Goal: Task Accomplishment & Management: Complete application form

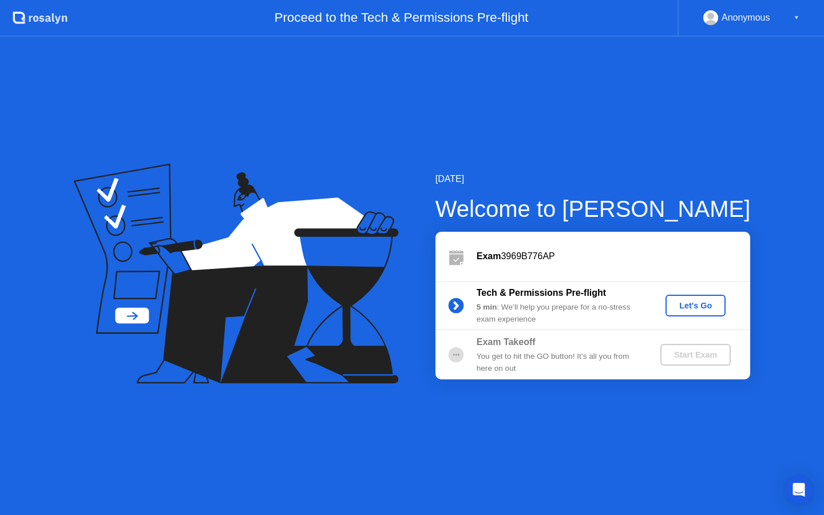
click at [687, 309] on div "Let's Go" at bounding box center [695, 305] width 51 height 9
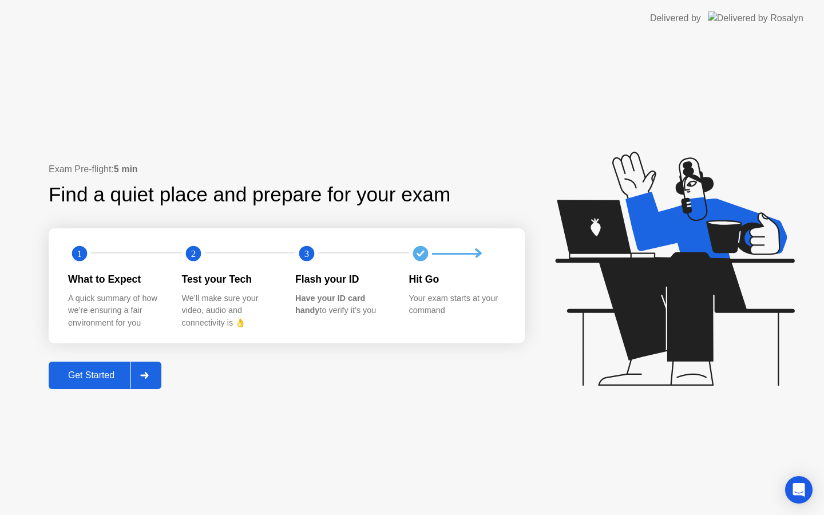
click at [106, 375] on div "Get Started" at bounding box center [91, 375] width 78 height 10
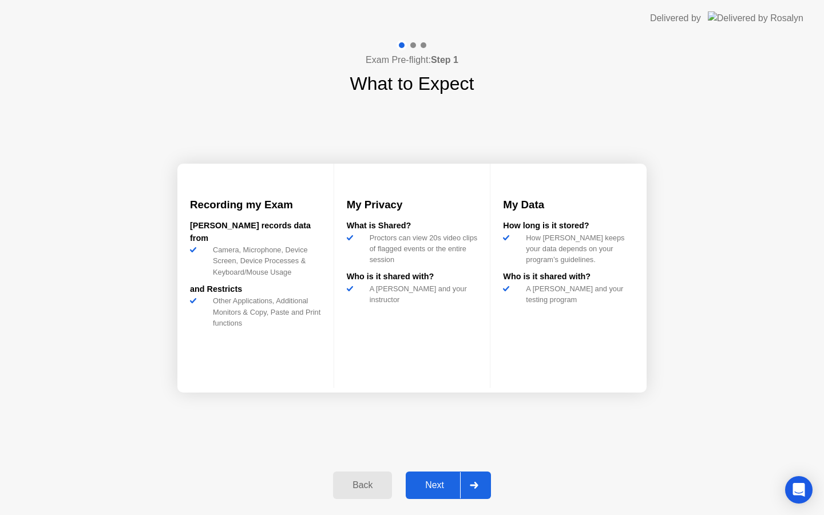
click at [481, 486] on div at bounding box center [473, 485] width 27 height 26
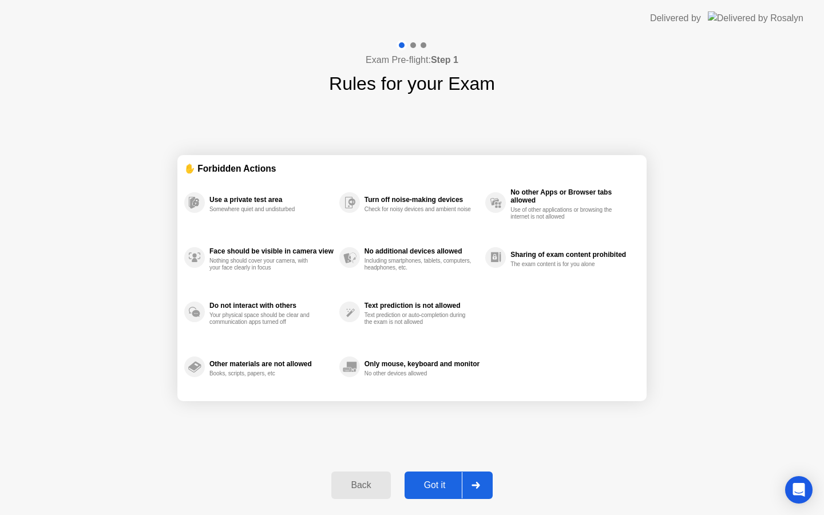
click at [238, 200] on div "Use a private test area" at bounding box center [271, 200] width 124 height 8
click at [441, 480] on div "Got it" at bounding box center [435, 485] width 54 height 10
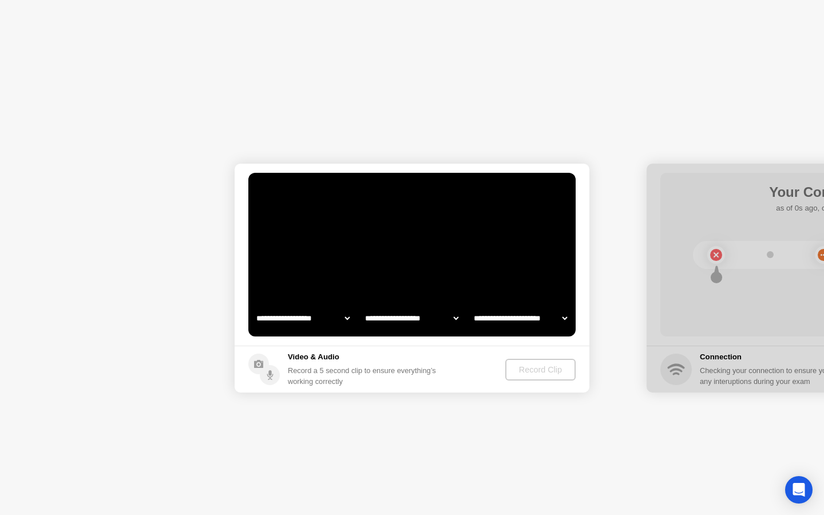
select select "**********"
select select "*******"
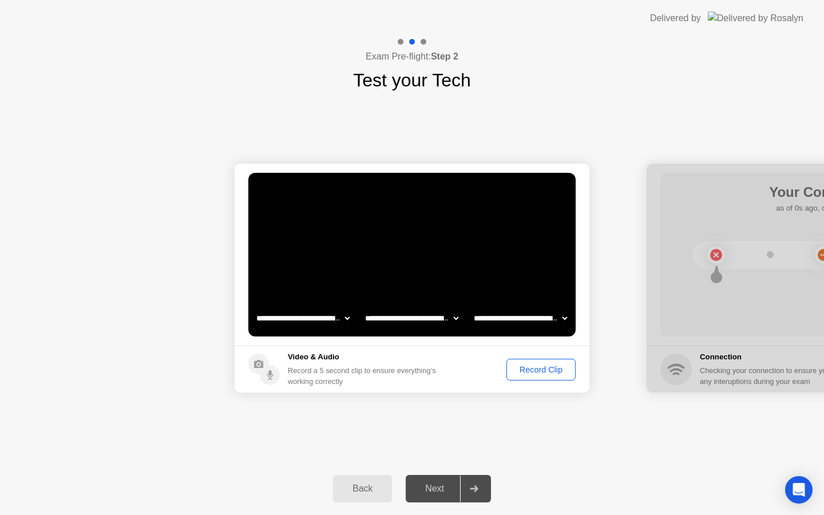
click at [557, 374] on div "Record Clip" at bounding box center [540, 369] width 61 height 9
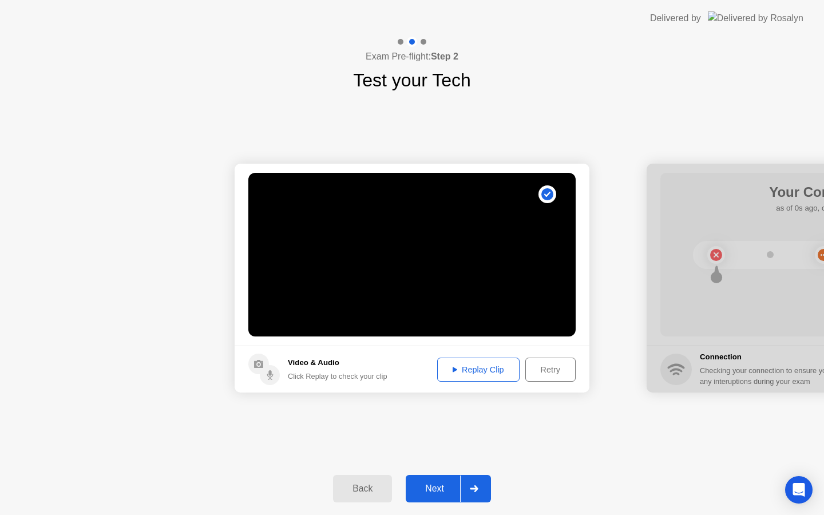
click at [487, 371] on div "Replay Clip" at bounding box center [478, 369] width 74 height 9
click at [483, 487] on div at bounding box center [473, 488] width 27 height 26
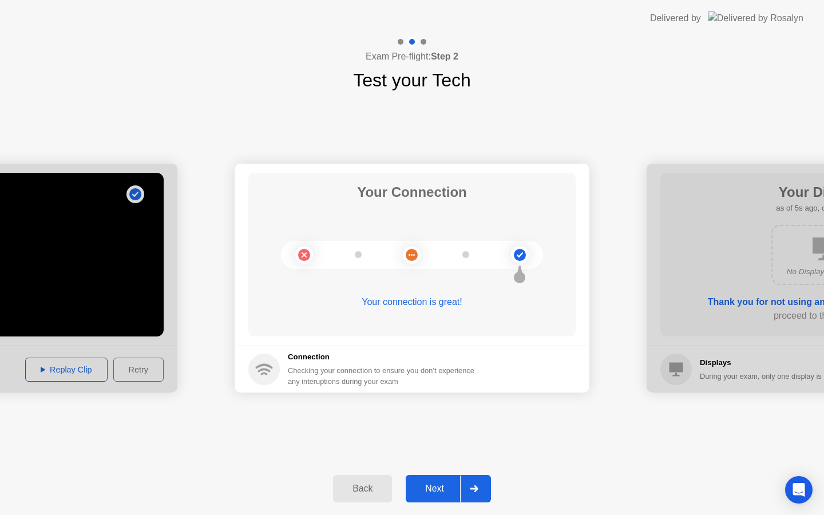
click at [483, 496] on div at bounding box center [473, 488] width 27 height 26
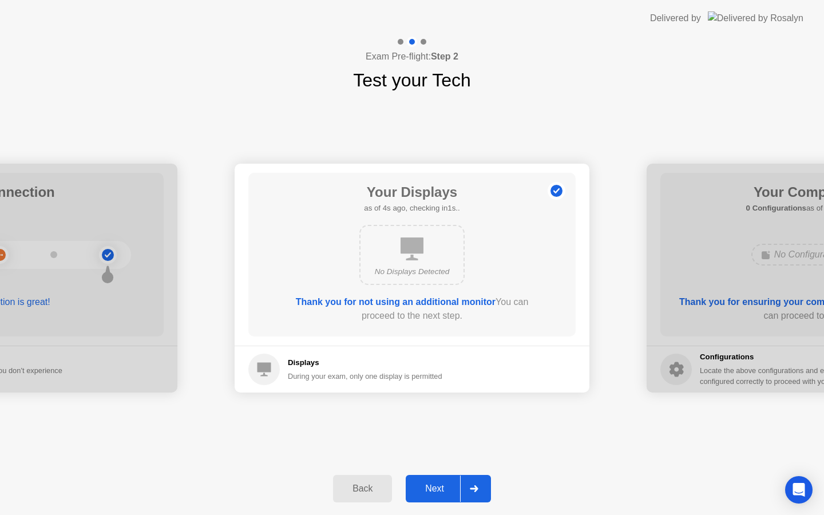
click at [473, 495] on div at bounding box center [473, 488] width 27 height 26
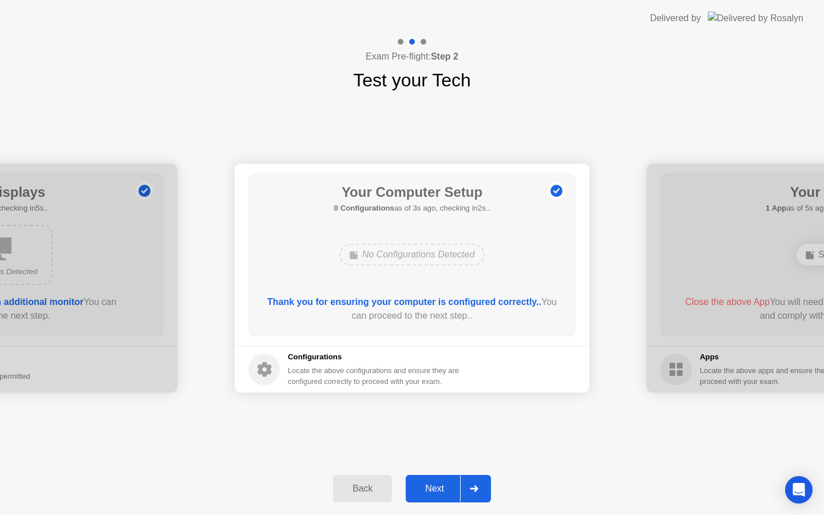
click at [477, 489] on icon at bounding box center [474, 488] width 8 height 7
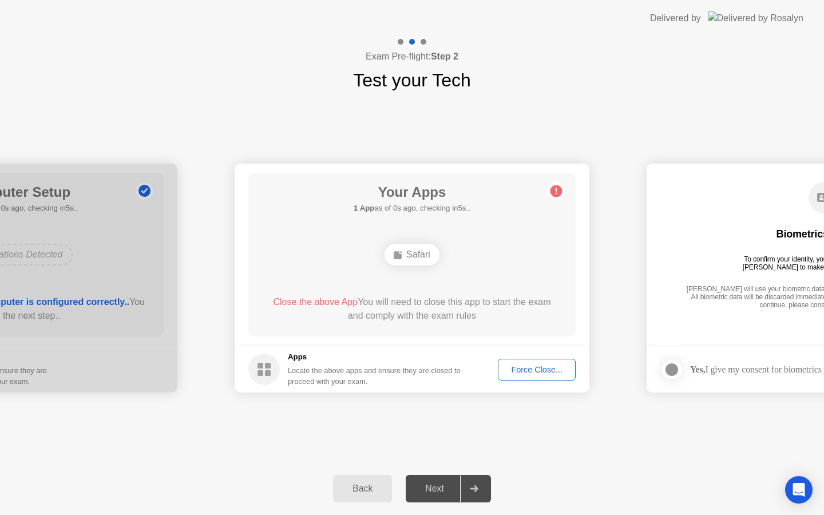
click at [441, 319] on div "Close the above App You will need to close this app to start the exam and compl…" at bounding box center [412, 308] width 295 height 27
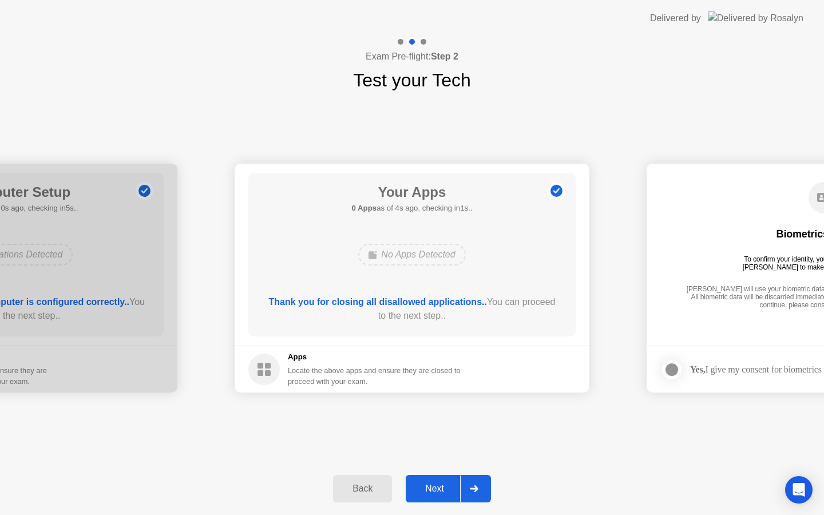
click at [454, 493] on div "Next" at bounding box center [434, 488] width 51 height 10
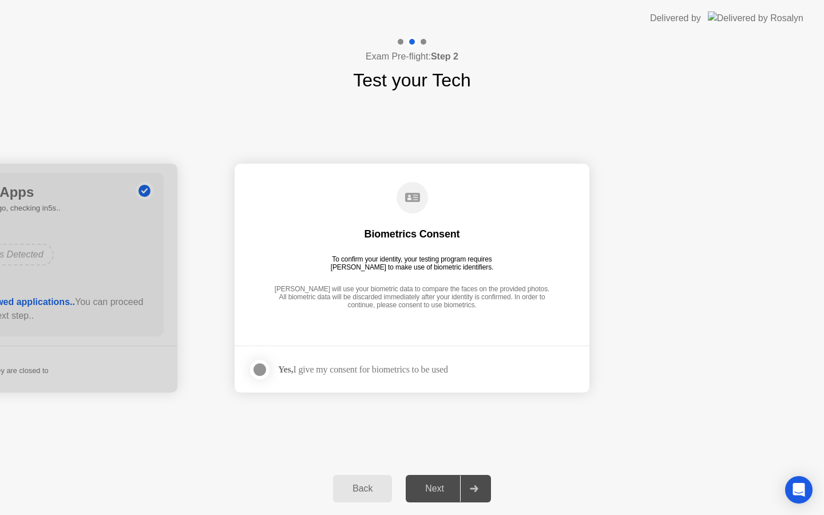
click at [260, 367] on div at bounding box center [260, 370] width 14 height 14
click at [469, 498] on div at bounding box center [473, 488] width 27 height 26
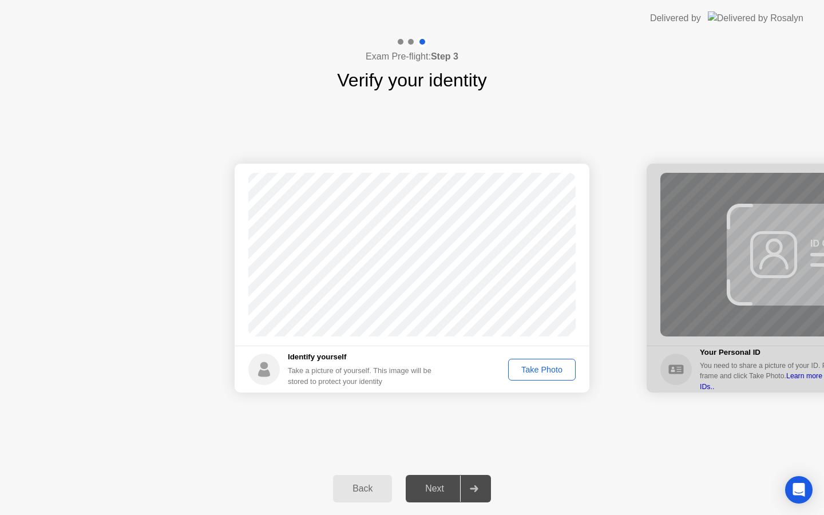
click at [560, 367] on div "Take Photo" at bounding box center [542, 369] width 60 height 9
click at [444, 483] on div "Next" at bounding box center [434, 488] width 51 height 10
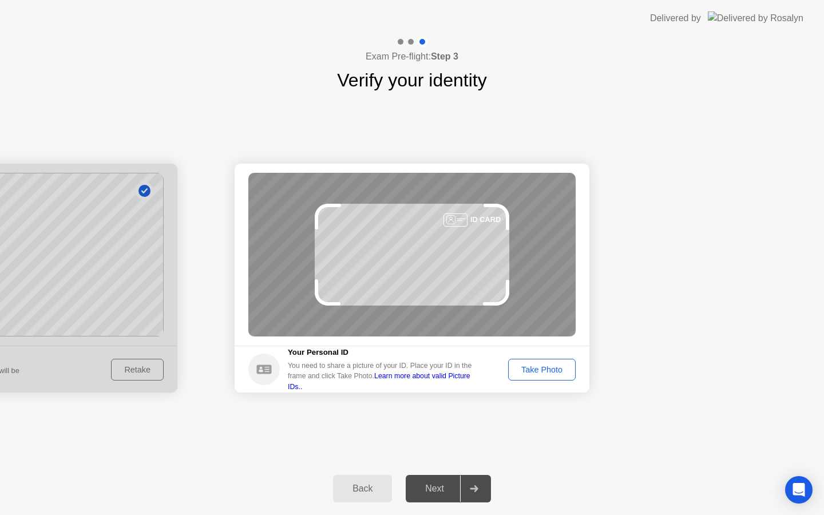
click at [530, 368] on div "Take Photo" at bounding box center [542, 369] width 60 height 9
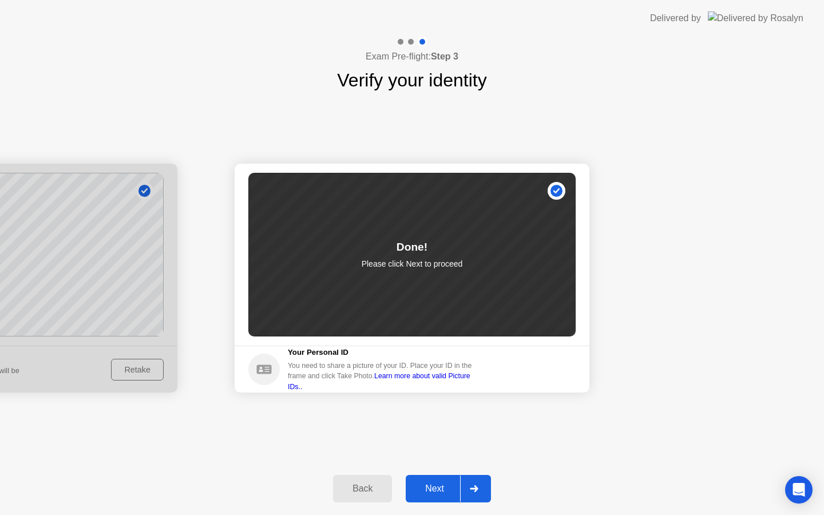
click at [471, 484] on div at bounding box center [473, 488] width 27 height 26
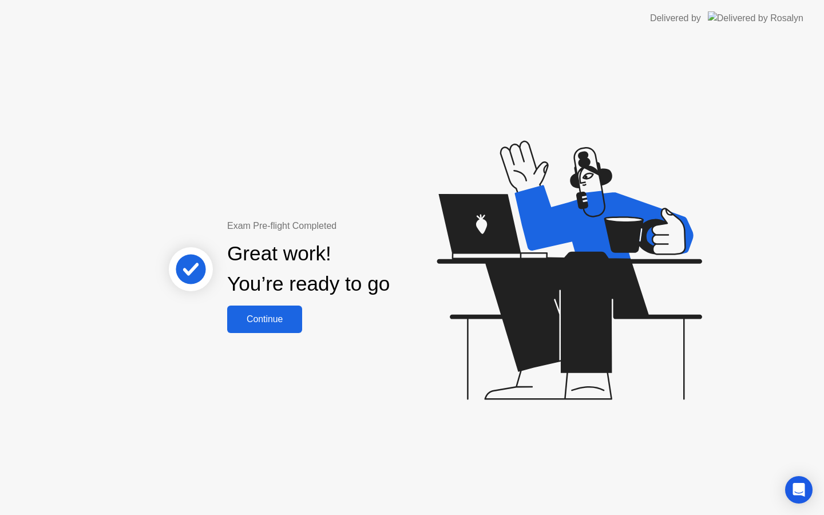
click at [268, 310] on button "Continue" at bounding box center [264, 319] width 75 height 27
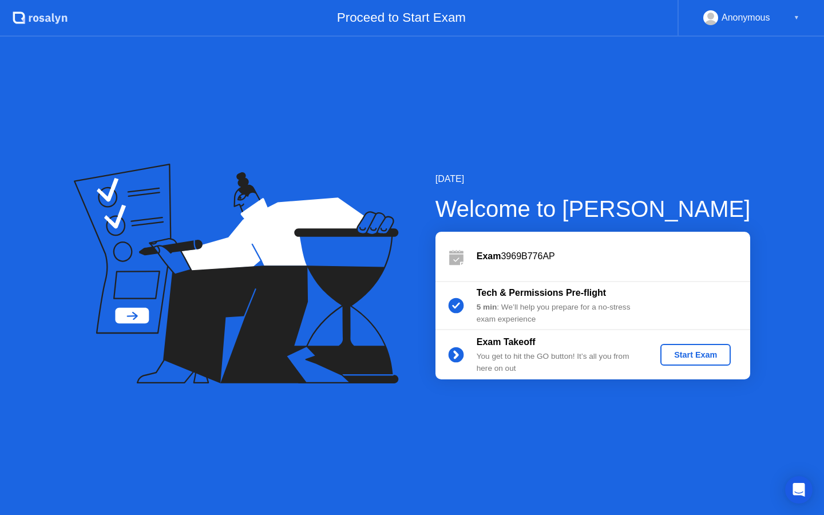
click at [709, 354] on div "Start Exam" at bounding box center [695, 354] width 61 height 9
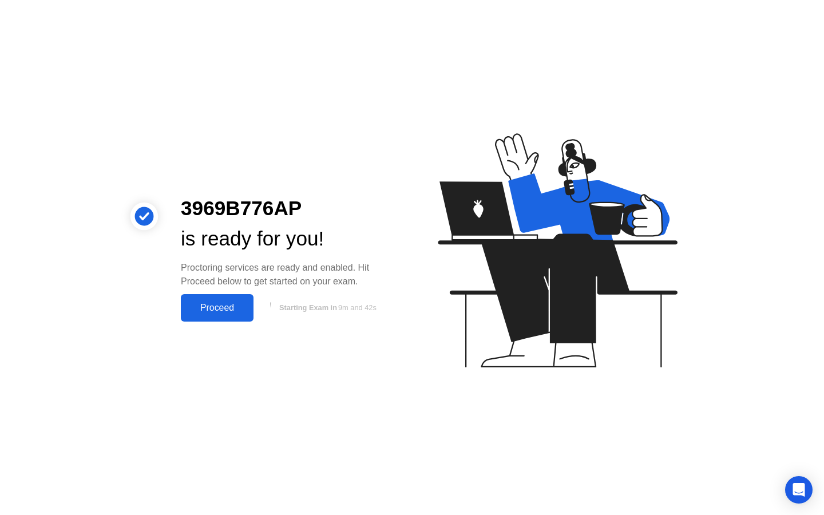
click at [219, 311] on div "Proceed" at bounding box center [217, 308] width 66 height 10
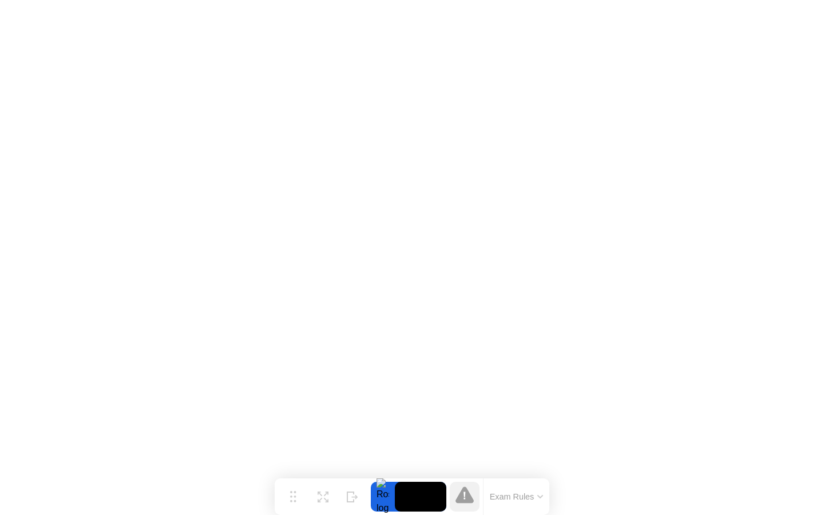
click at [473, 492] on icon at bounding box center [464, 495] width 18 height 18
click at [539, 499] on button "Exam Rules" at bounding box center [516, 496] width 61 height 10
